Goal: Contribute content: Contribute content

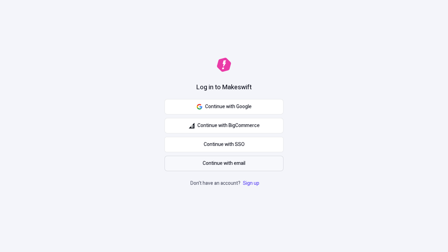
click at [224, 164] on span "Continue with email" at bounding box center [224, 164] width 43 height 8
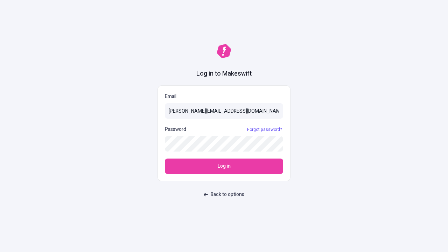
type input "sasha+test-ui@makeswift.com"
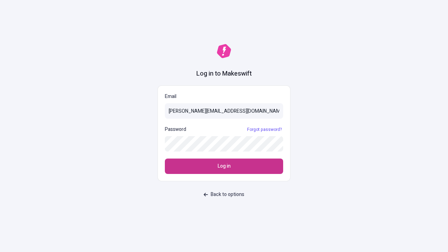
click at [224, 166] on span "Log in" at bounding box center [224, 167] width 13 height 8
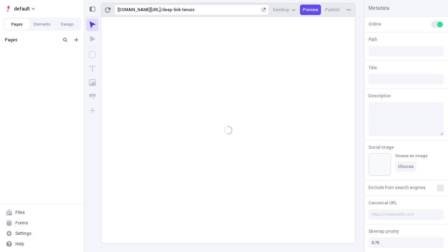
type input "/deep-link-tenuis"
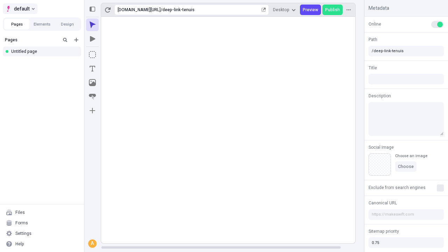
click at [20, 9] on span "default" at bounding box center [22, 9] width 16 height 8
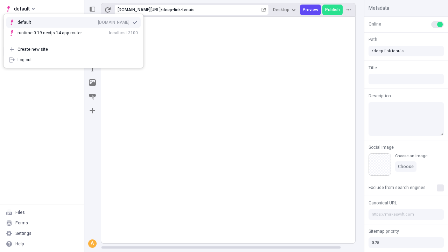
click at [98, 21] on div "[DOMAIN_NAME]" at bounding box center [114, 23] width 32 height 6
click at [76, 40] on icon "Add new" at bounding box center [76, 40] width 4 height 4
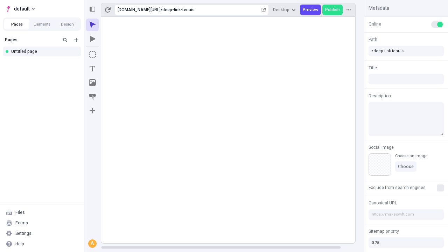
click at [44, 63] on div "Blank page" at bounding box center [44, 62] width 67 height 11
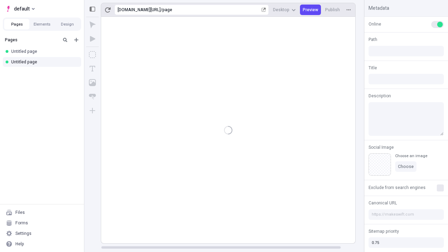
type input "/page"
click at [92, 55] on icon "Box" at bounding box center [92, 54] width 7 height 7
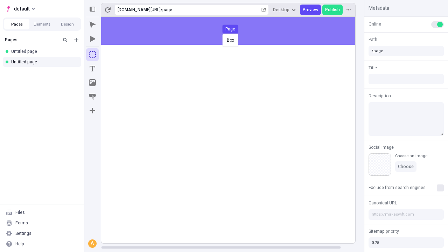
click at [235, 31] on div "Box Page" at bounding box center [224, 126] width 448 height 252
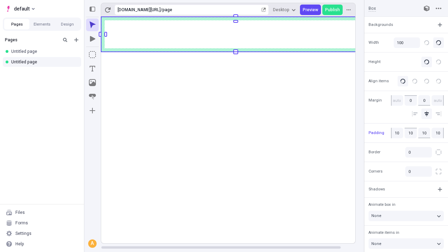
click at [92, 83] on icon "Image" at bounding box center [92, 82] width 7 height 7
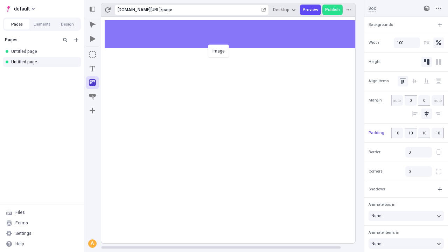
click at [235, 34] on div "Image" at bounding box center [224, 126] width 448 height 252
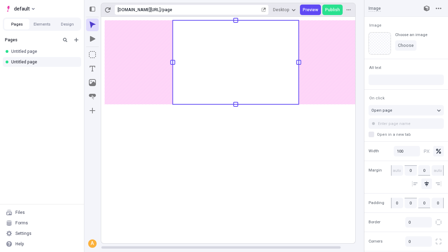
click at [92, 69] on icon "Text" at bounding box center [93, 69] width 6 height 6
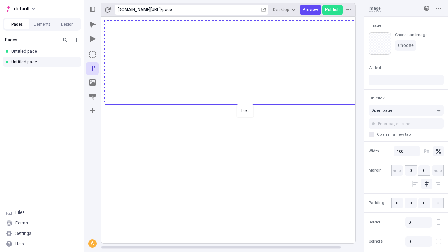
click at [235, 104] on div "Text" at bounding box center [224, 126] width 448 height 252
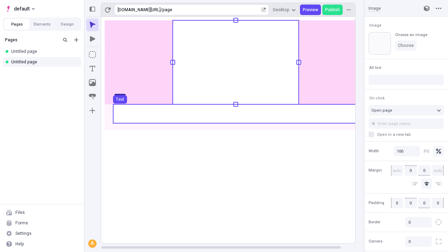
click at [235, 114] on use at bounding box center [235, 113] width 245 height 19
click at [235, 114] on rect at bounding box center [235, 130] width 269 height 227
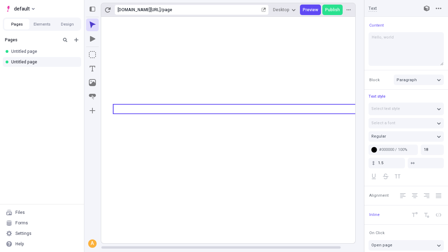
type textarea "Hello, world!"
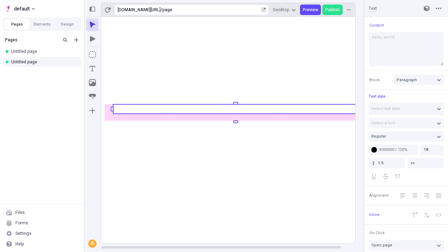
click at [92, 83] on icon "Image" at bounding box center [92, 82] width 7 height 7
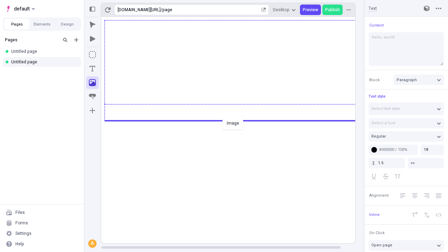
click at [235, 120] on div "Image" at bounding box center [224, 126] width 448 height 252
